Goal: Information Seeking & Learning: Learn about a topic

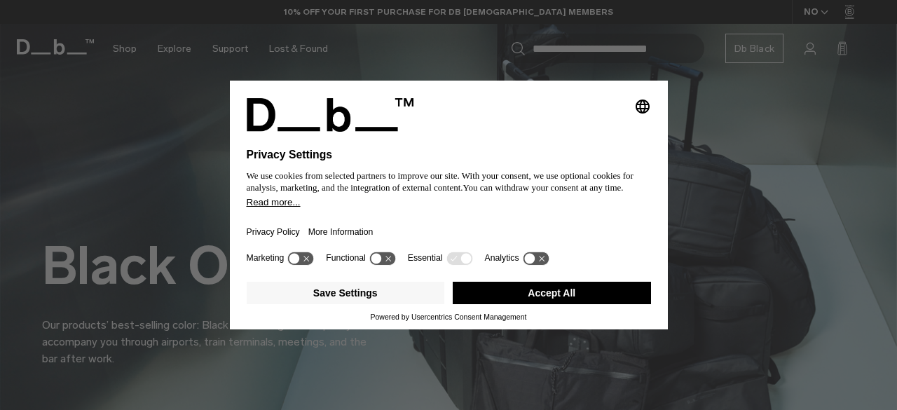
click at [545, 289] on button "Accept All" at bounding box center [552, 293] width 198 height 22
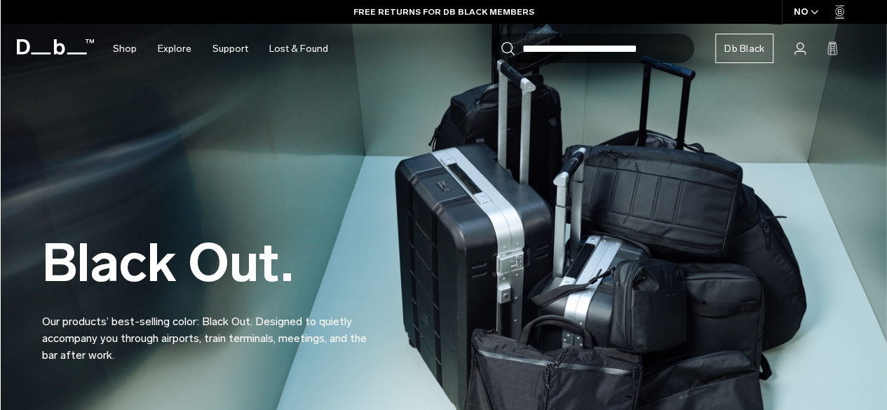
scroll to position [2968, 0]
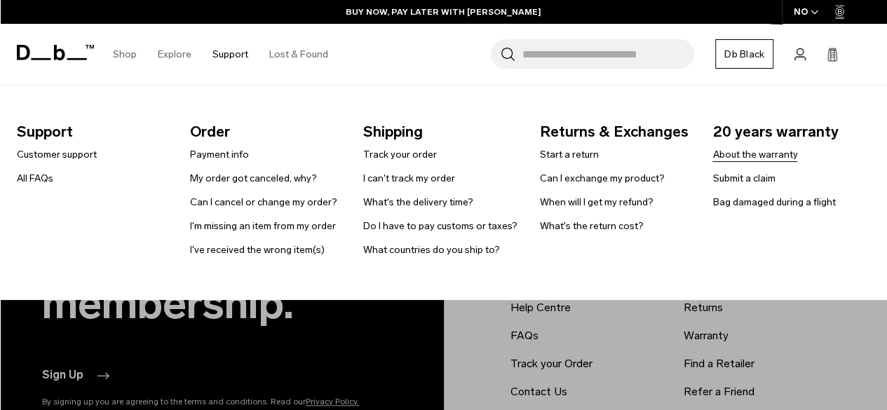
click at [726, 157] on link "About the warranty" at bounding box center [754, 154] width 85 height 15
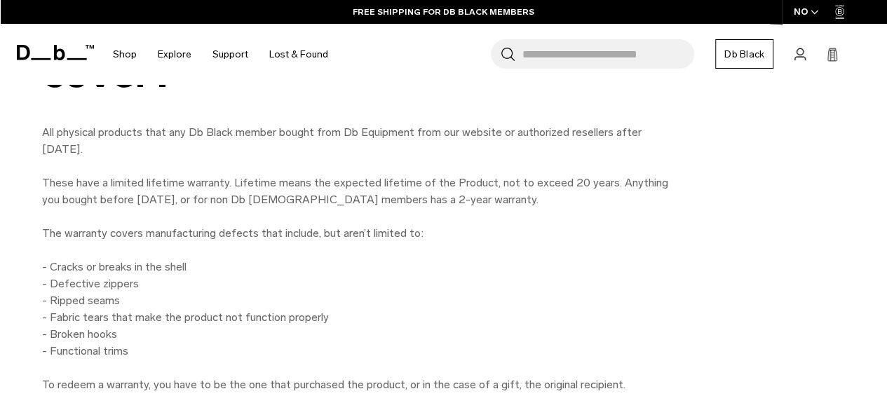
scroll to position [1081, 0]
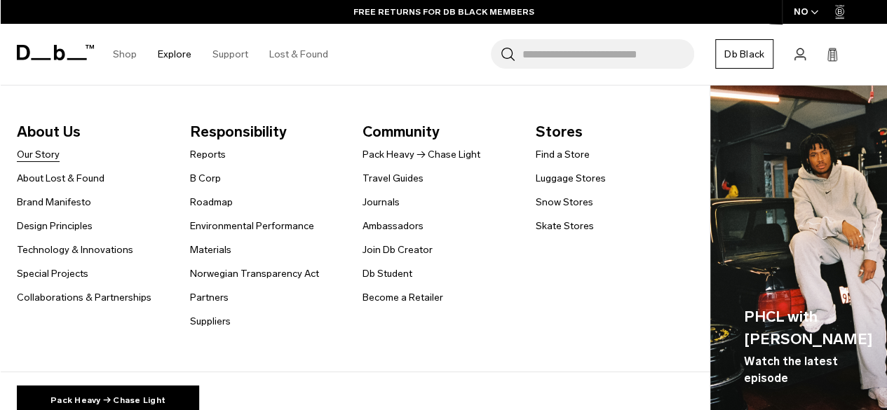
click at [51, 156] on link "Our Story" at bounding box center [38, 154] width 43 height 15
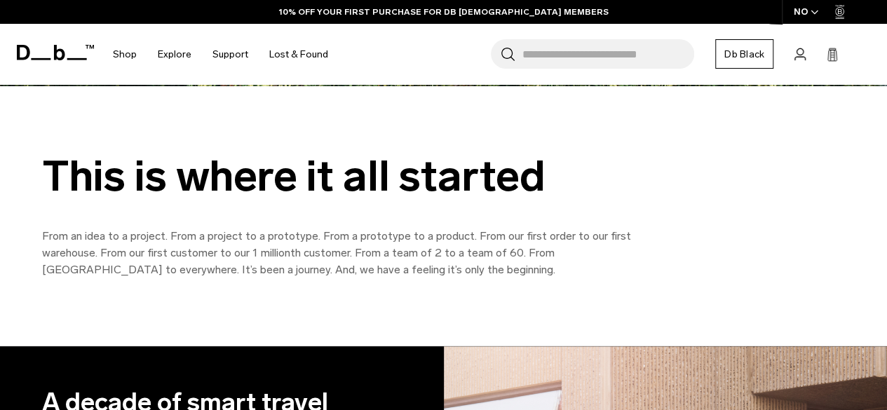
scroll to position [493, 0]
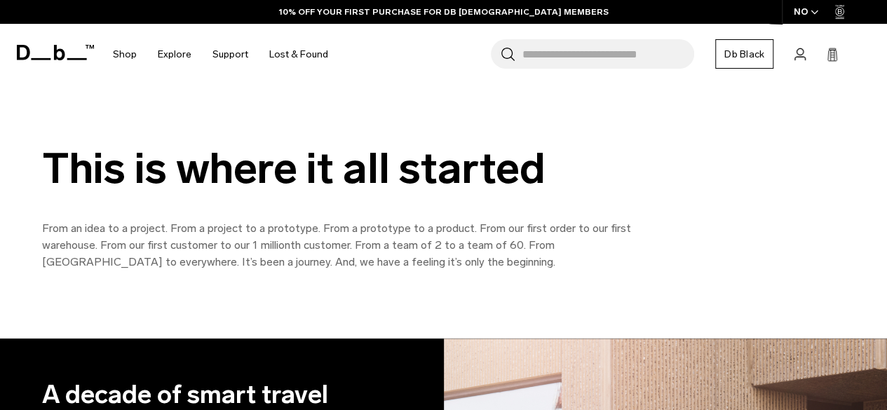
click at [539, 303] on div "This is where it all started From an idea to a project. From a project to a pro…" at bounding box center [443, 208] width 887 height 261
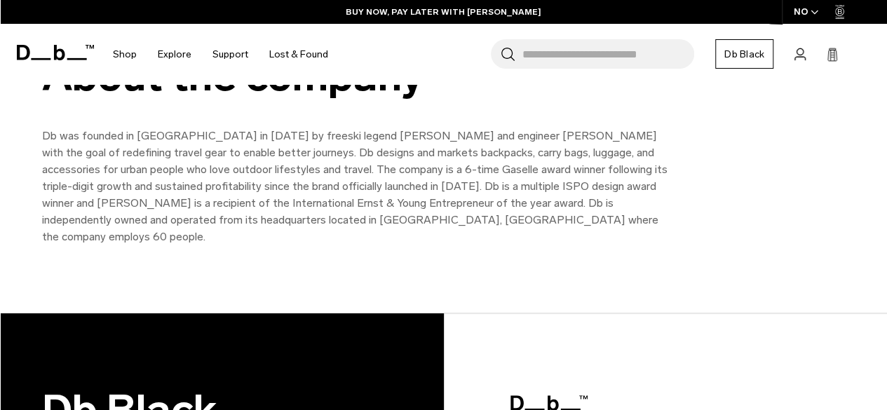
scroll to position [1316, 0]
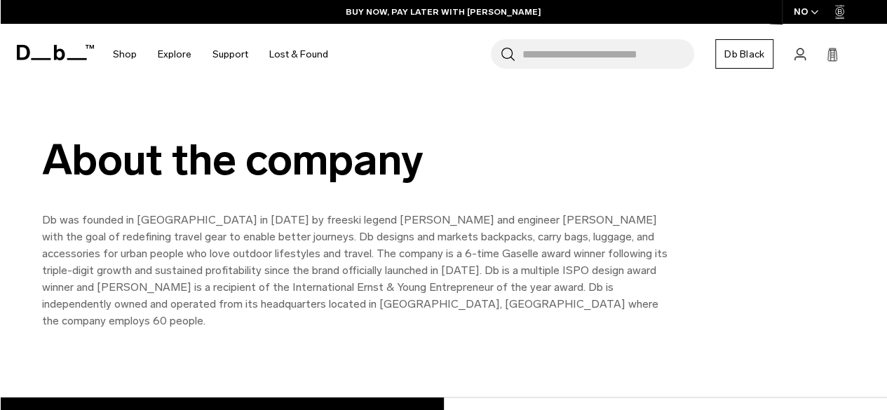
click at [806, 324] on div "About the company Db was founded in Norway in 2009 by freeski legend Jon Olsson…" at bounding box center [443, 233] width 887 height 328
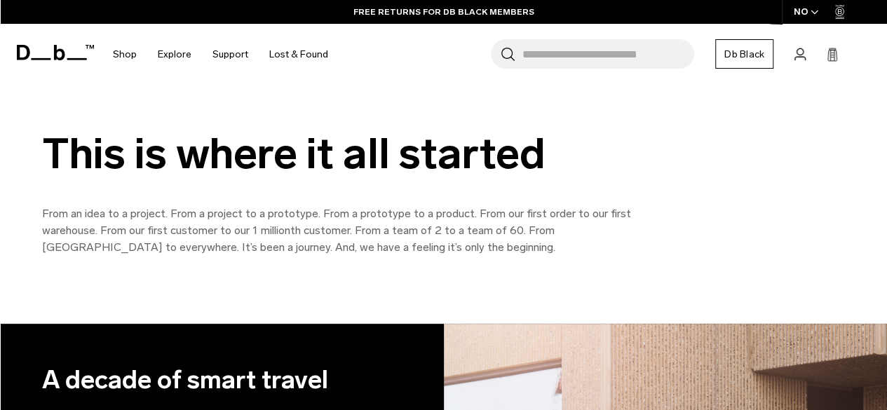
scroll to position [507, 0]
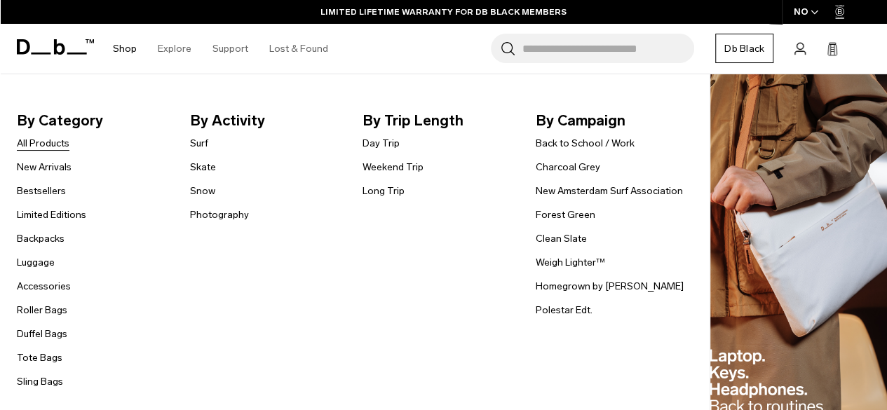
click at [57, 146] on link "All Products" at bounding box center [43, 143] width 53 height 15
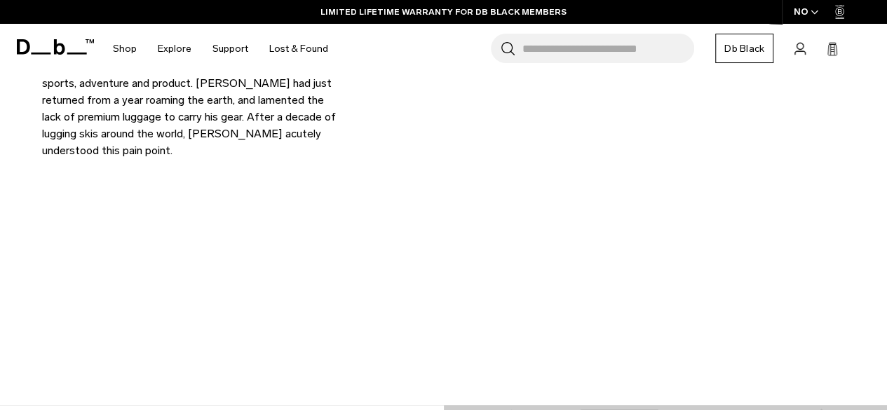
scroll to position [758, 0]
